Goal: Task Accomplishment & Management: Use online tool/utility

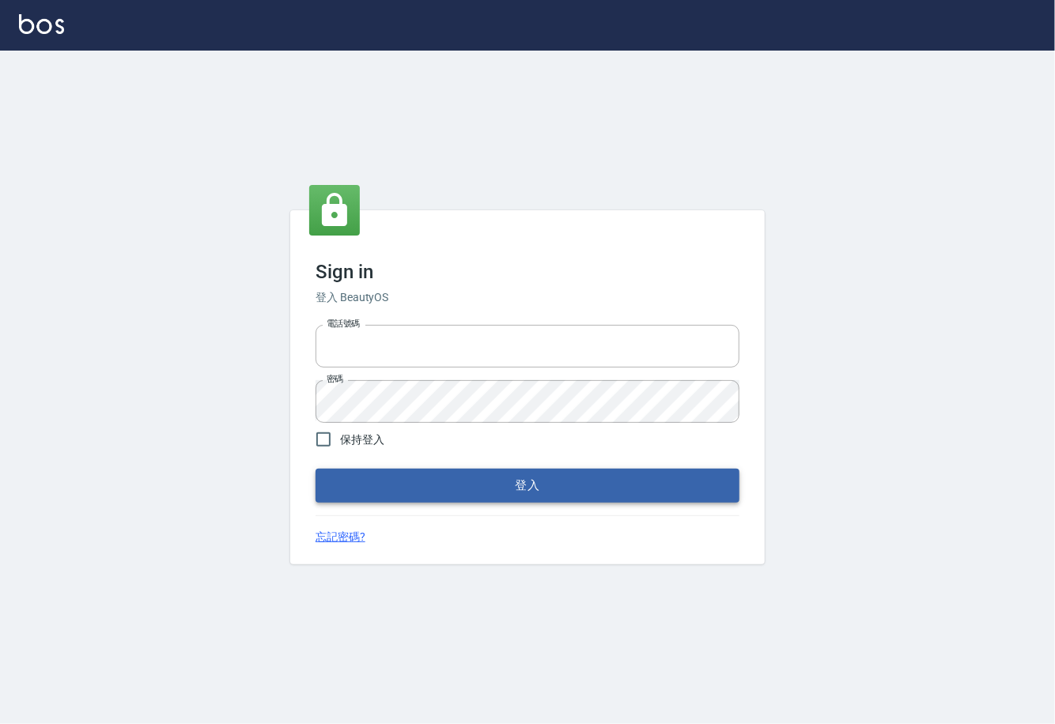
type input "0225929166"
click at [587, 489] on button "登入" at bounding box center [528, 485] width 424 height 33
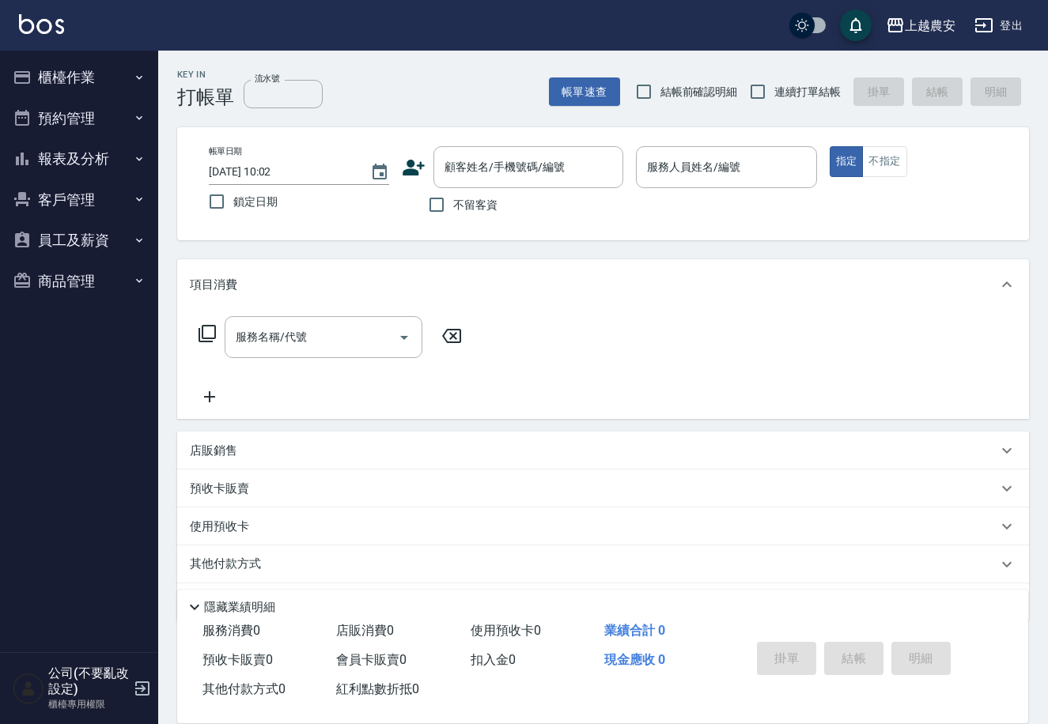
click at [81, 77] on button "櫃檯作業" at bounding box center [78, 77] width 145 height 41
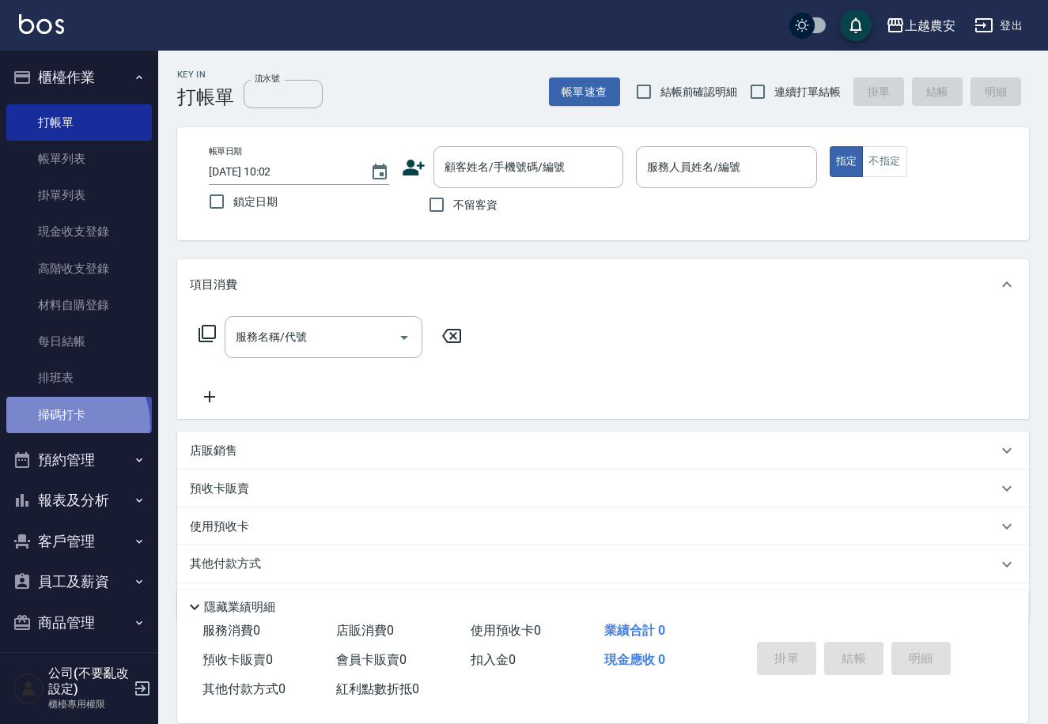
click at [60, 425] on link "掃碼打卡" at bounding box center [78, 415] width 145 height 36
